Goal: Task Accomplishment & Management: Manage account settings

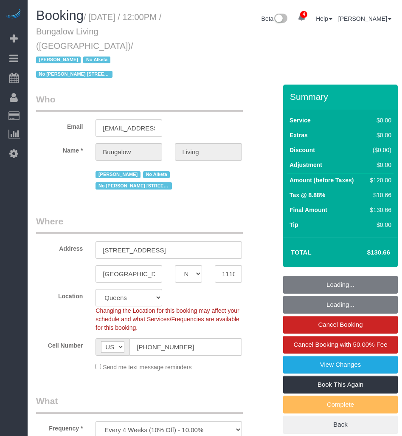
select select "NY"
select select "number:89"
select select "number:90"
select select "number:15"
select select "number:7"
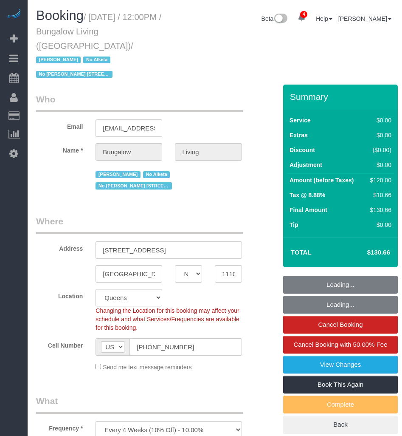
select select "spot36"
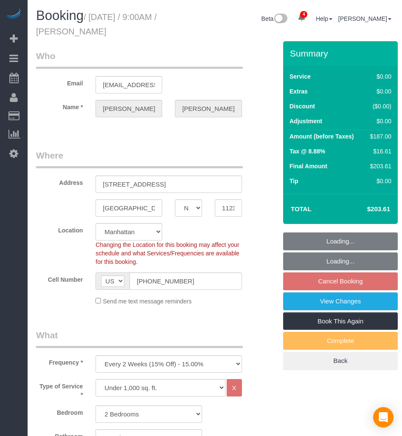
select select "NY"
select select "2"
select select "spot2"
select select "number:89"
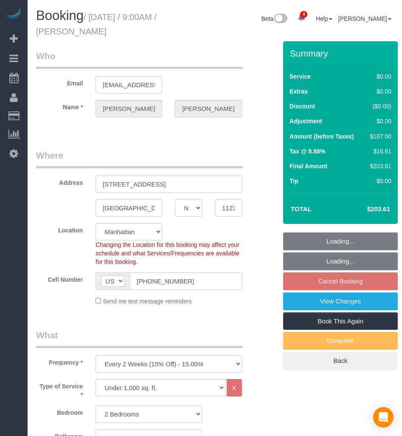
select select "number:90"
select select "number:15"
select select "number:5"
